Goal: Task Accomplishment & Management: Manage account settings

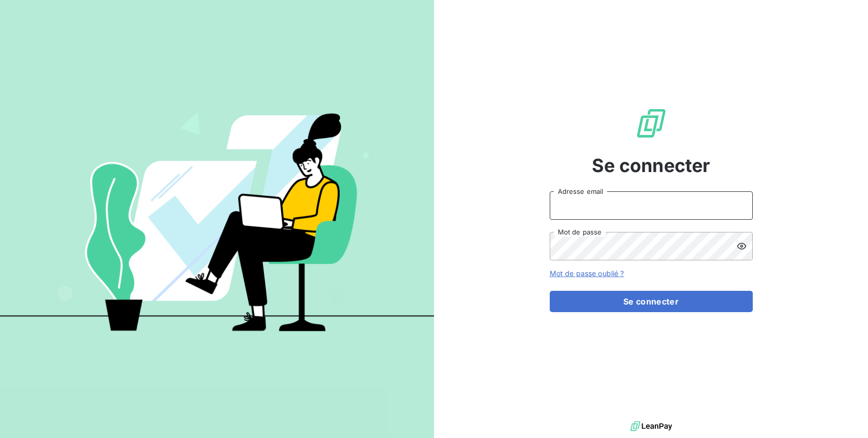
click at [660, 208] on input "Adresse email" at bounding box center [651, 205] width 203 height 28
type input "[EMAIL_ADDRESS][DOMAIN_NAME]"
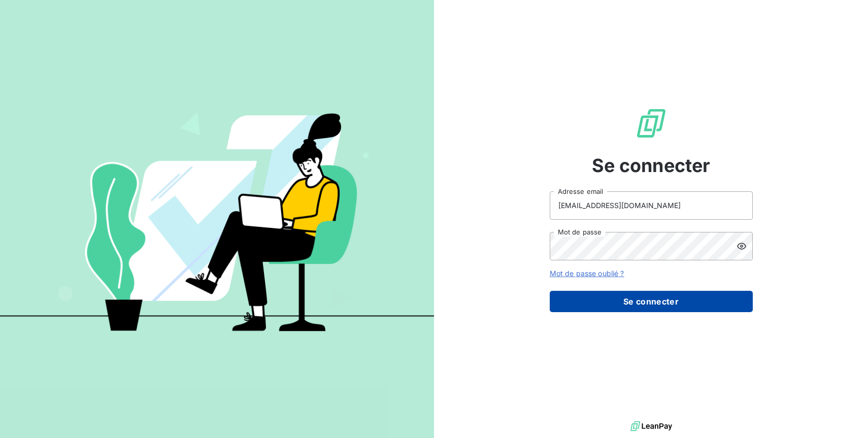
click at [673, 297] on button "Se connecter" at bounding box center [651, 301] width 203 height 21
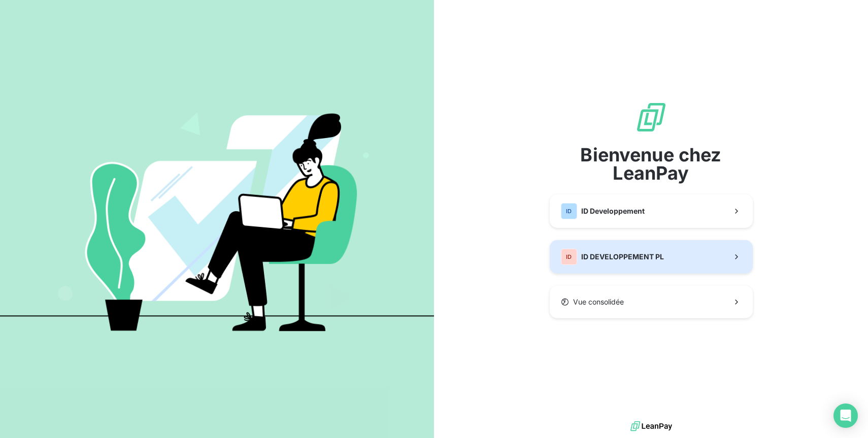
click at [603, 258] on span "ID DEVELOPPEMENT PL" at bounding box center [622, 257] width 83 height 10
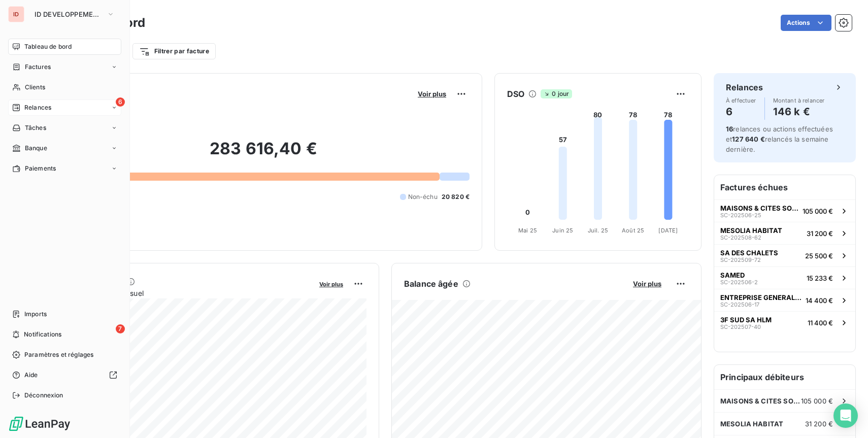
click at [19, 113] on div "6 Relances" at bounding box center [64, 107] width 113 height 16
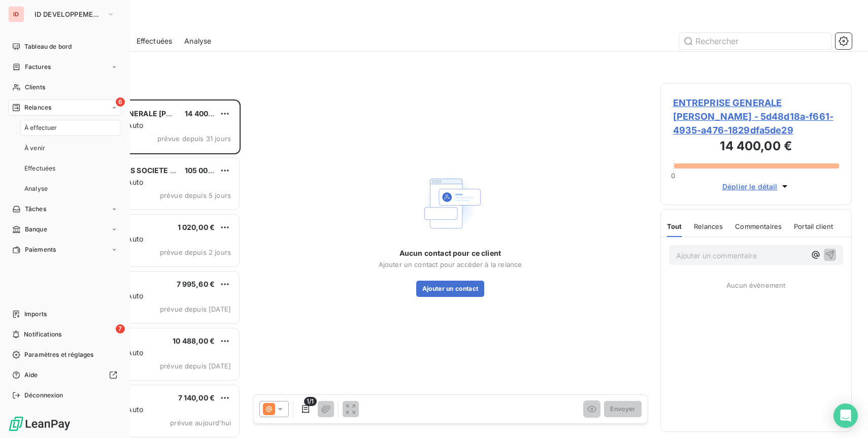
click at [59, 132] on div "À effectuer" at bounding box center [70, 128] width 101 height 16
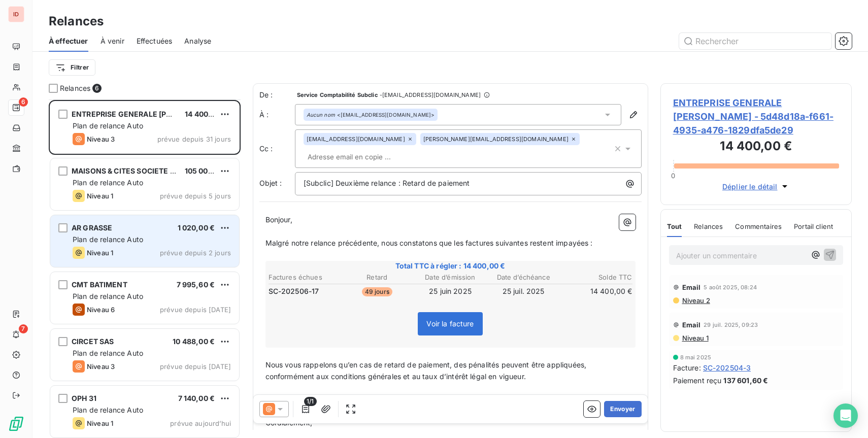
scroll to position [3, 0]
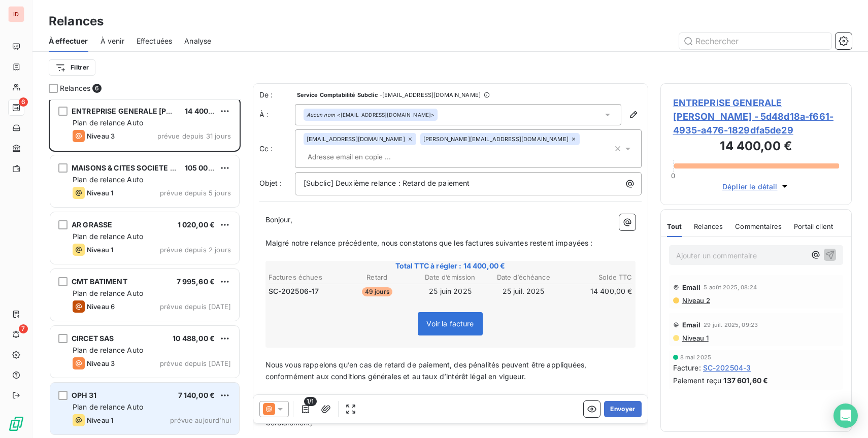
click at [145, 395] on div "OPH 31 7 140,00 €" at bounding box center [152, 395] width 158 height 9
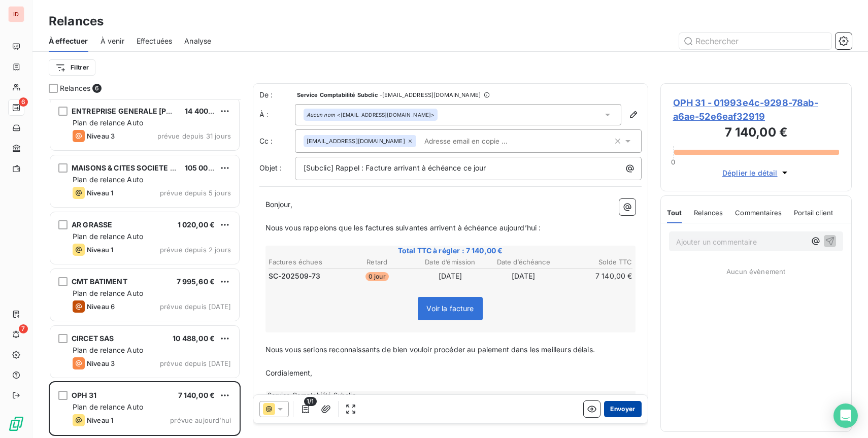
click at [625, 409] on button "Envoyer" at bounding box center [622, 409] width 37 height 16
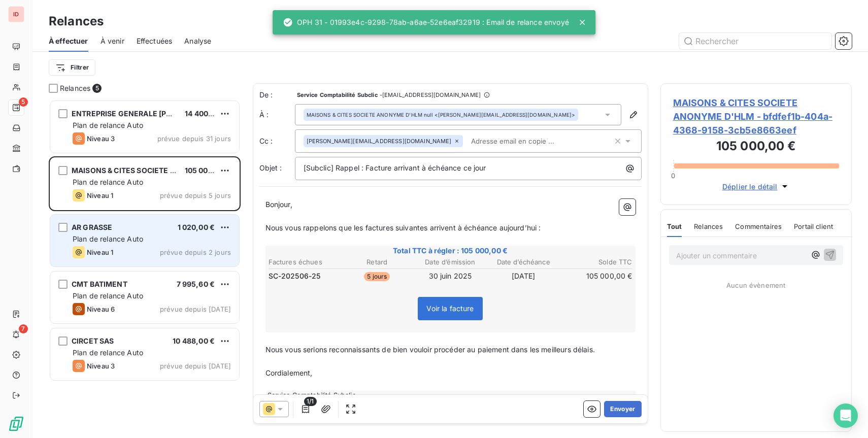
click at [146, 242] on div "Plan de relance Auto" at bounding box center [152, 239] width 158 height 10
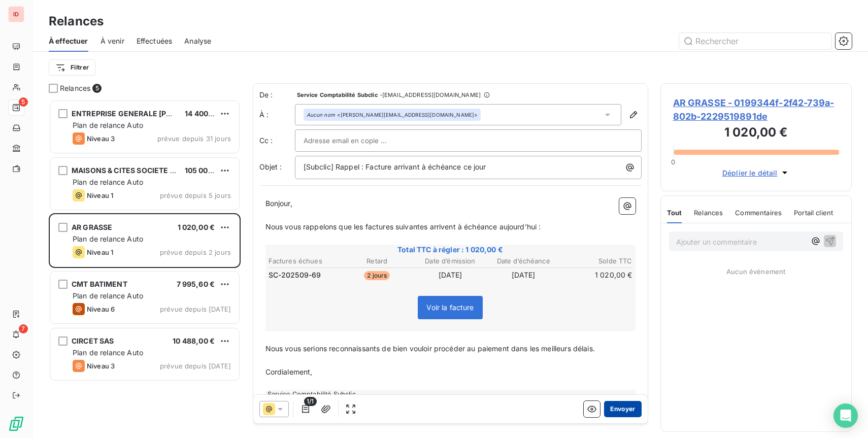
click at [618, 407] on button "Envoyer" at bounding box center [622, 409] width 37 height 16
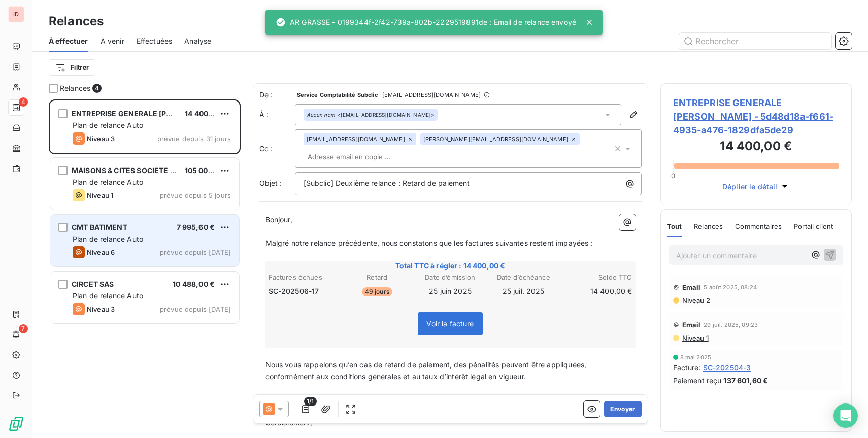
click at [152, 255] on div "Niveau 6 prévue depuis [DATE]" at bounding box center [152, 252] width 158 height 12
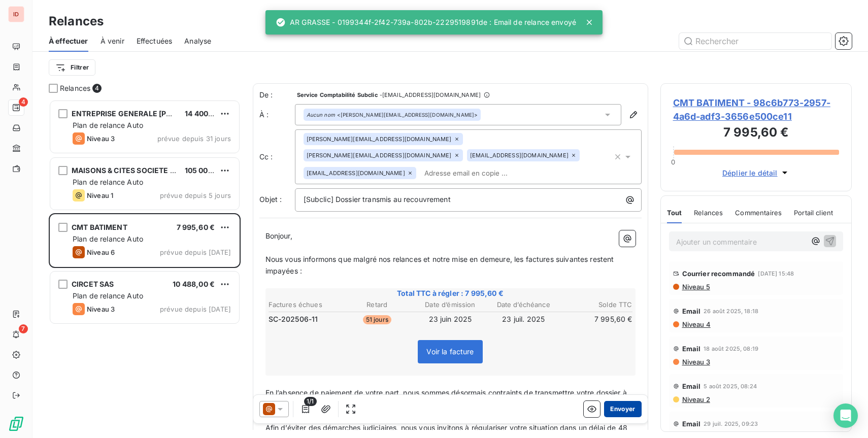
click at [621, 411] on button "Envoyer" at bounding box center [622, 409] width 37 height 16
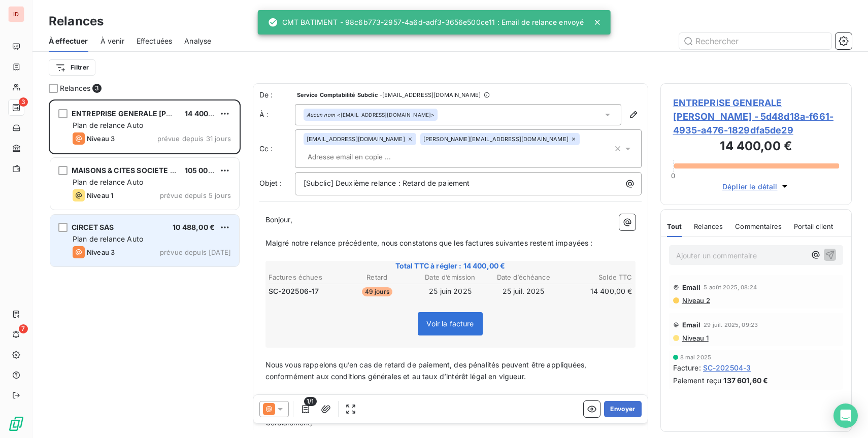
click at [154, 236] on div "Plan de relance Auto" at bounding box center [152, 239] width 158 height 10
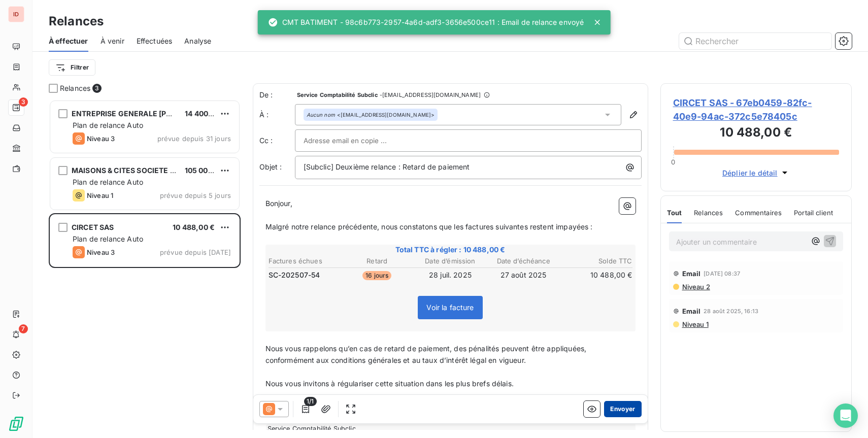
click at [627, 411] on button "Envoyer" at bounding box center [622, 409] width 37 height 16
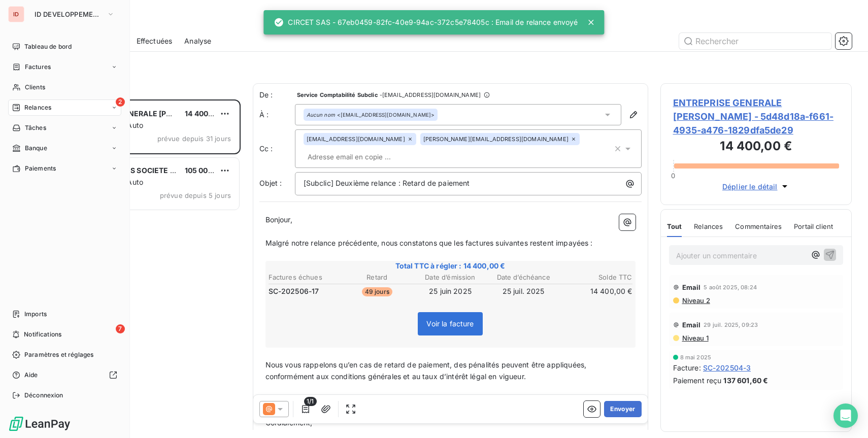
click at [18, 105] on icon at bounding box center [16, 108] width 8 height 8
click at [36, 87] on span "Clients" at bounding box center [35, 87] width 20 height 9
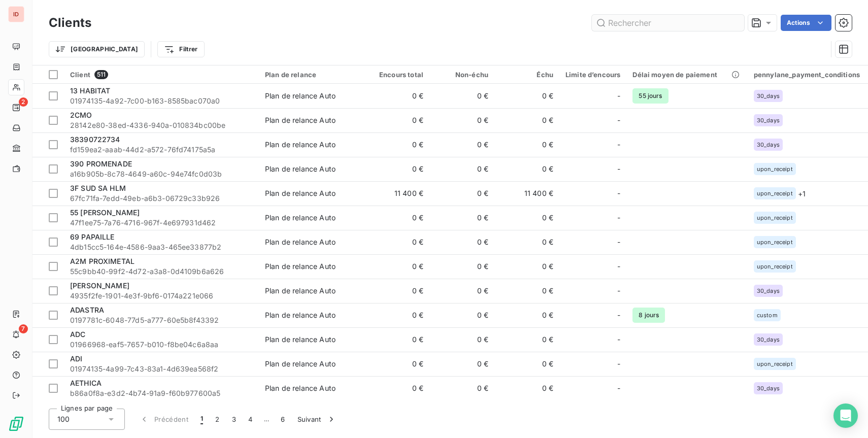
click at [690, 27] on input "text" at bounding box center [668, 23] width 152 height 16
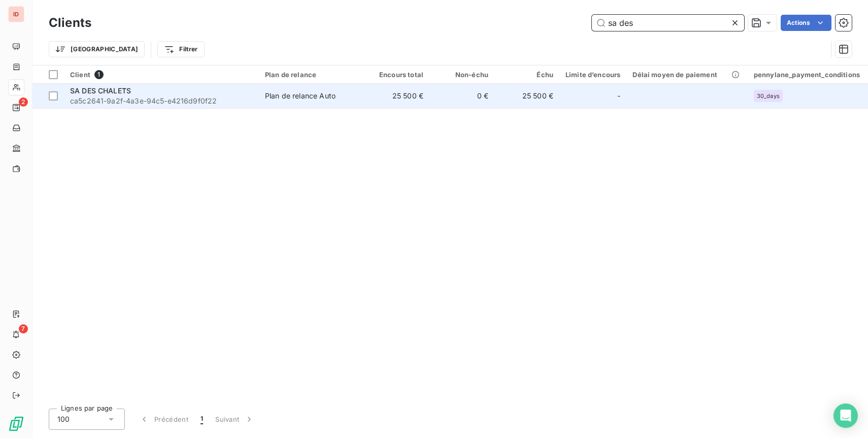
type input "sa des"
click at [167, 94] on div "SA DES CHALETS" at bounding box center [161, 91] width 183 height 10
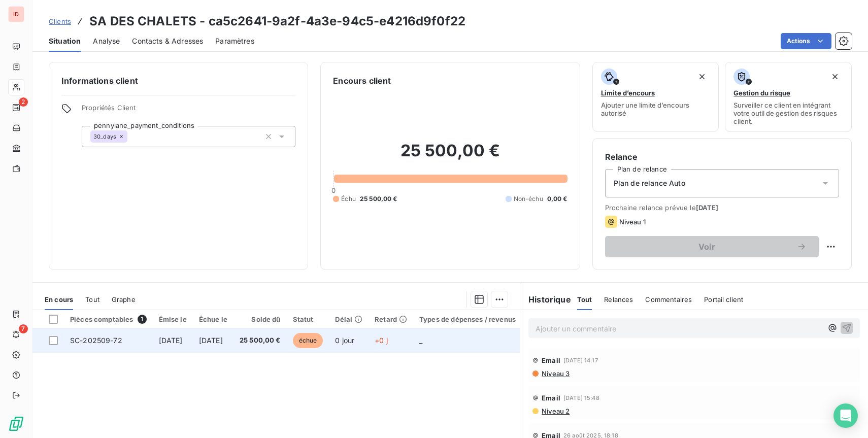
click at [223, 337] on span "[DATE]" at bounding box center [211, 340] width 24 height 9
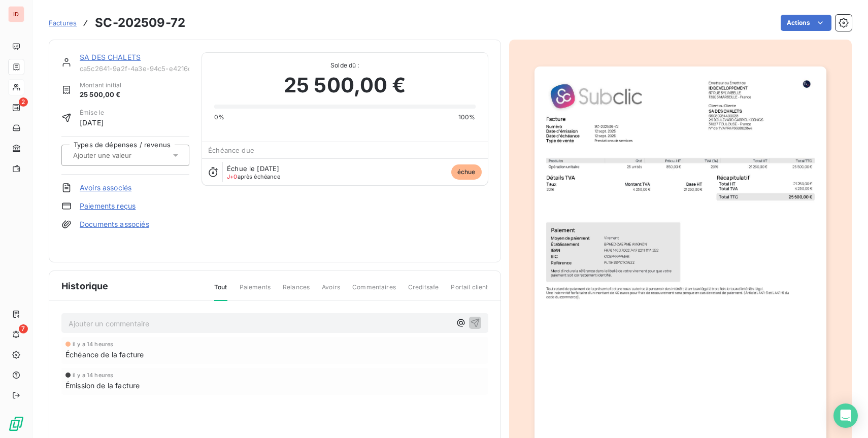
click at [257, 280] on div "Historique Tout Paiements Relances Avoirs Commentaires Creditsafe Portail client" at bounding box center [274, 286] width 451 height 30
click at [259, 289] on span "Paiements" at bounding box center [255, 291] width 31 height 17
click at [260, 286] on span "Paiements" at bounding box center [255, 291] width 31 height 17
